Goal: Task Accomplishment & Management: Manage account settings

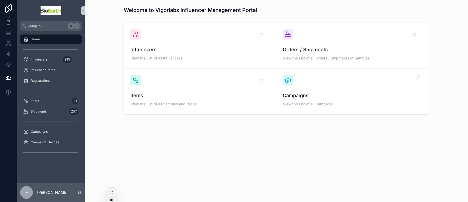
click at [289, 91] on div "Campaigns View the List of all Campains" at bounding box center [353, 91] width 140 height 33
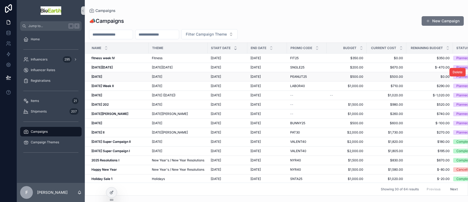
click at [102, 76] on strong "[DATE]" at bounding box center [97, 77] width 11 height 4
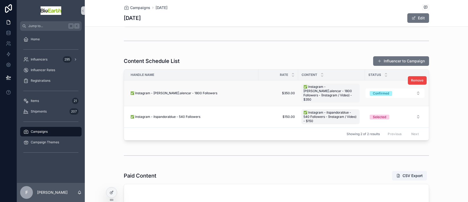
scroll to position [125, 0]
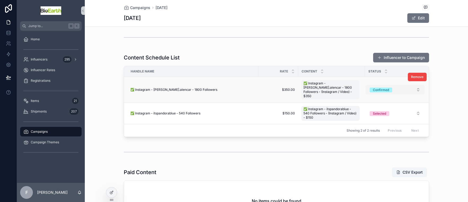
click at [377, 88] on div "Confirmed" at bounding box center [381, 90] width 16 height 5
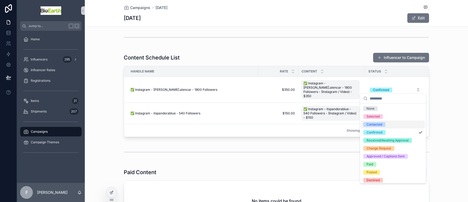
scroll to position [2, 0]
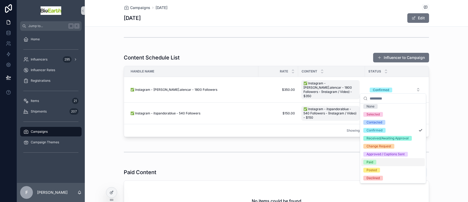
drag, startPoint x: 371, startPoint y: 162, endPoint x: 353, endPoint y: 152, distance: 21.1
click at [371, 162] on div "Paid" at bounding box center [370, 162] width 7 height 5
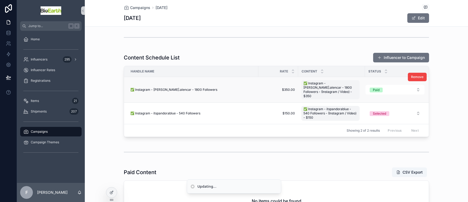
click at [178, 90] on td "✅ Instagram - [PERSON_NAME].alencar - 1800 Followers" at bounding box center [191, 90] width 134 height 26
click at [178, 88] on span "✅ Instagram - [PERSON_NAME].alencar - 1800 Followers" at bounding box center [174, 90] width 87 height 4
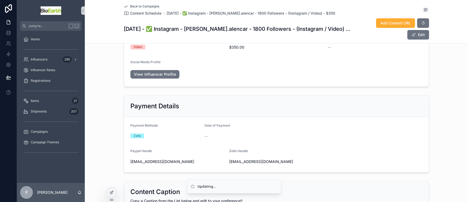
scroll to position [180, 0]
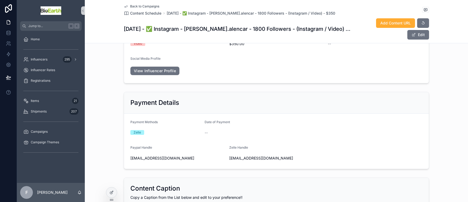
click at [192, 156] on span "[EMAIL_ADDRESS][DOMAIN_NAME]" at bounding box center [178, 157] width 95 height 5
drag, startPoint x: 189, startPoint y: 156, endPoint x: 132, endPoint y: 157, distance: 57.0
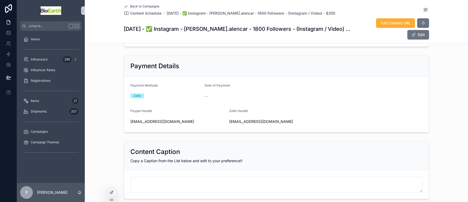
scroll to position [220, 0]
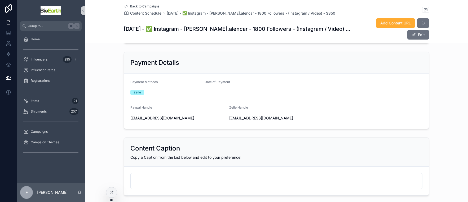
click at [131, 117] on span "[EMAIL_ADDRESS][DOMAIN_NAME]" at bounding box center [178, 117] width 95 height 5
drag, startPoint x: 129, startPoint y: 117, endPoint x: 189, endPoint y: 117, distance: 60.7
click at [189, 117] on span "[EMAIL_ADDRESS][DOMAIN_NAME]" at bounding box center [178, 117] width 95 height 5
click at [229, 117] on span "[EMAIL_ADDRESS][DOMAIN_NAME]" at bounding box center [276, 117] width 95 height 5
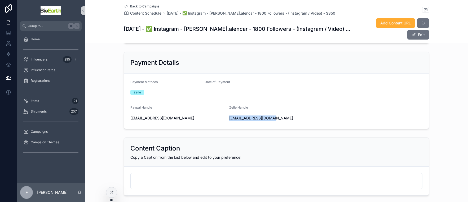
click at [229, 117] on span "[EMAIL_ADDRESS][DOMAIN_NAME]" at bounding box center [276, 117] width 95 height 5
click at [164, 116] on span "[EMAIL_ADDRESS][DOMAIN_NAME]" at bounding box center [178, 117] width 95 height 5
drag, startPoint x: 191, startPoint y: 118, endPoint x: 129, endPoint y: 115, distance: 61.3
click at [131, 115] on span "[EMAIL_ADDRESS][DOMAIN_NAME]" at bounding box center [178, 117] width 95 height 5
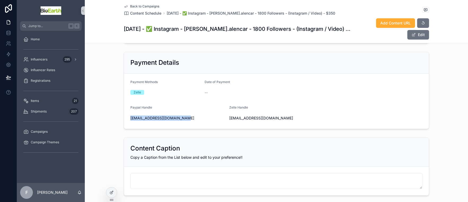
copy span "[EMAIL_ADDRESS][DOMAIN_NAME]"
